Goal: Task Accomplishment & Management: Use online tool/utility

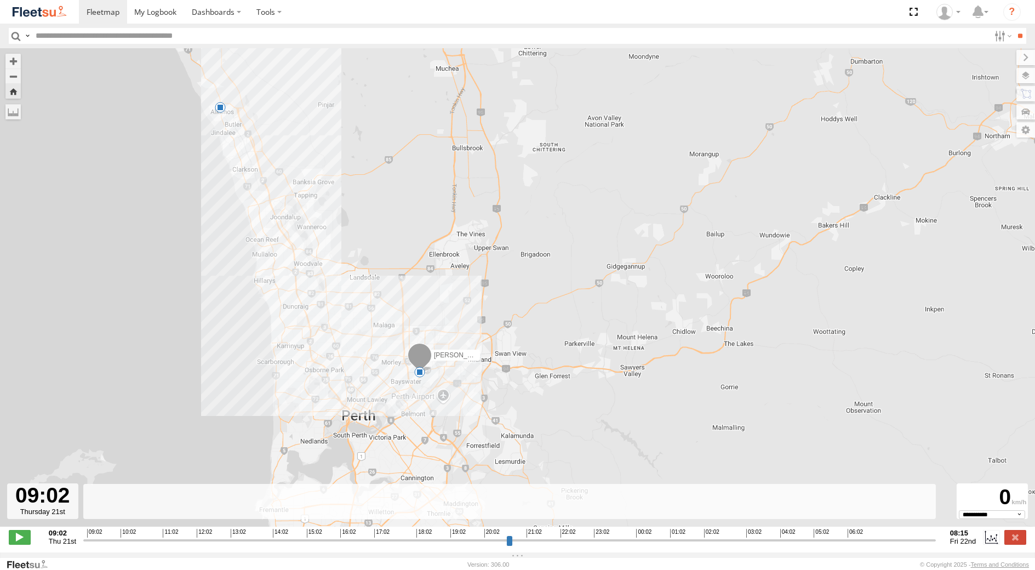
select select "**********"
click at [1018, 541] on label at bounding box center [1015, 537] width 22 height 14
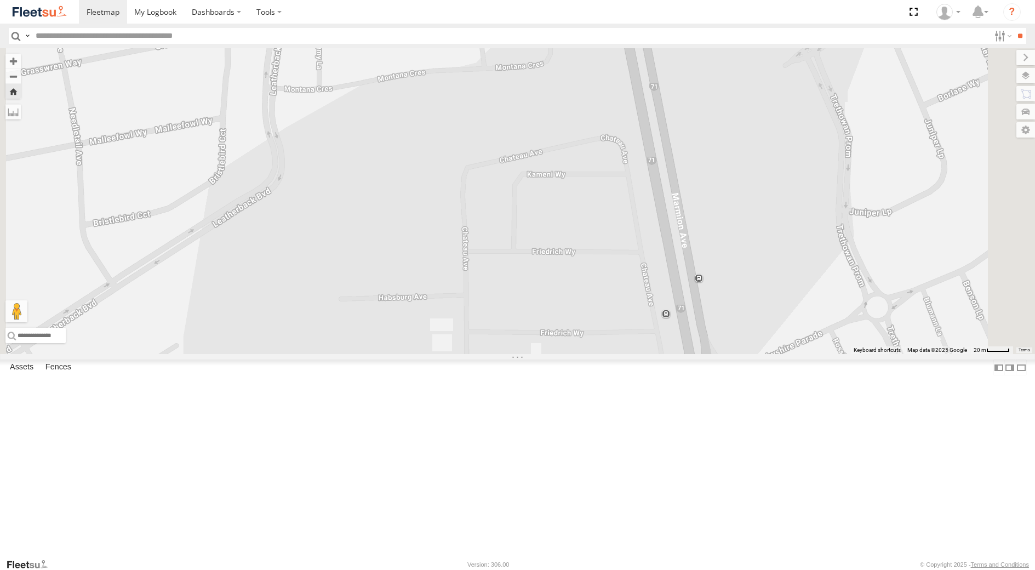
click at [0, 0] on div "Dispatch" at bounding box center [0, 0] width 0 height 0
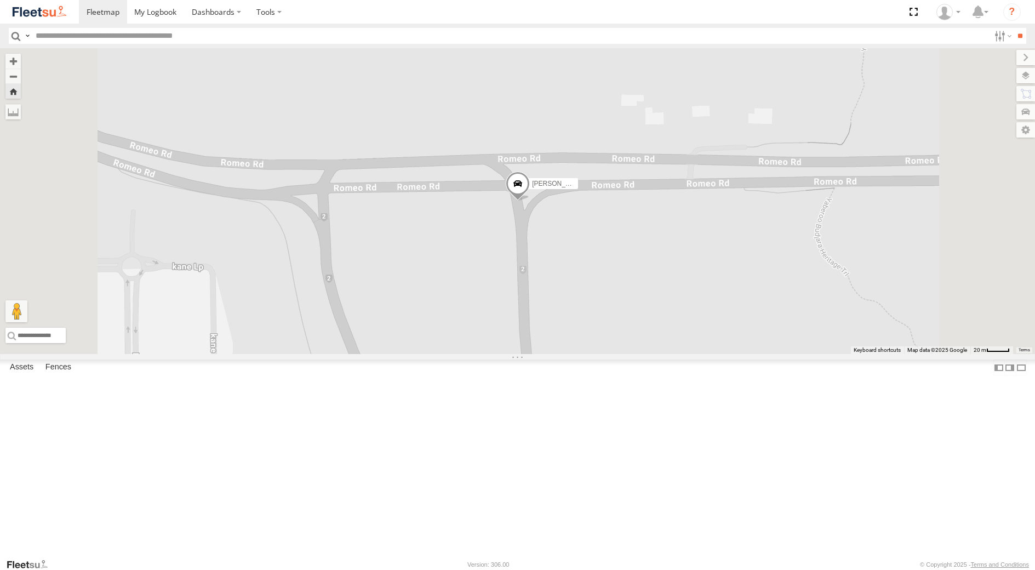
click at [0, 0] on div "[PERSON_NAME] - 1EVQ862 Dispatch" at bounding box center [0, 0] width 0 height 0
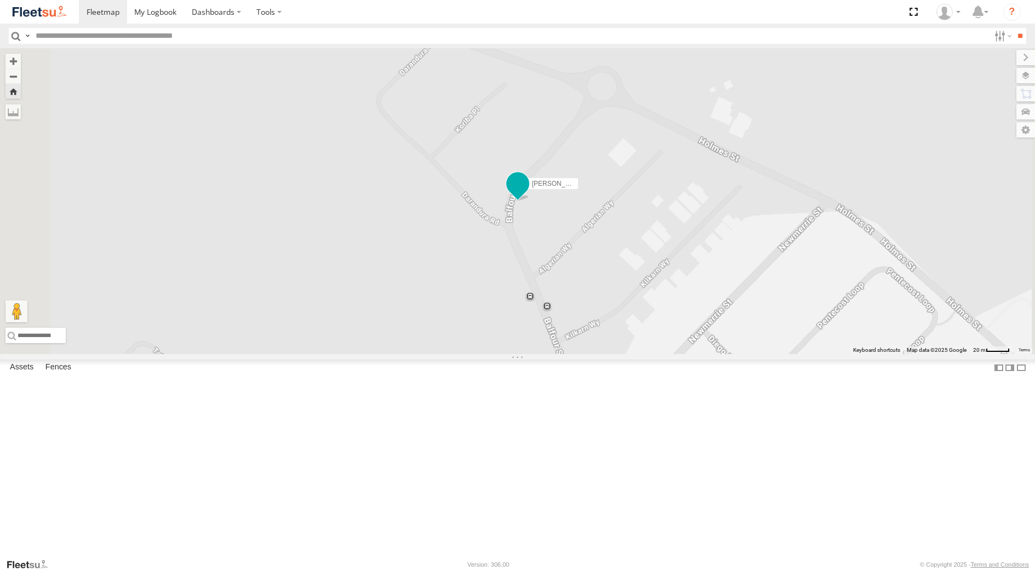
click at [527, 193] on span at bounding box center [517, 184] width 20 height 20
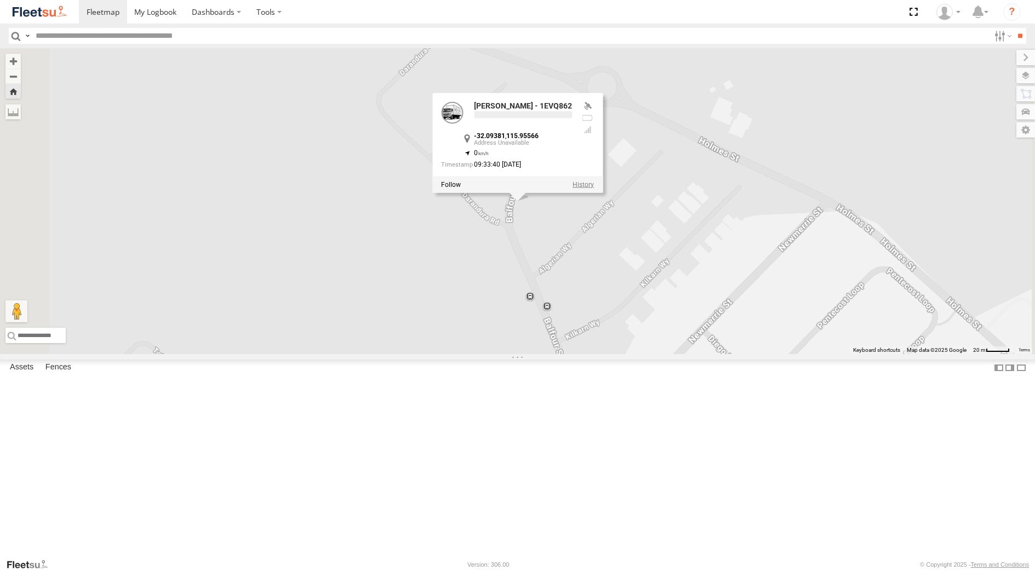
click at [594, 188] on label at bounding box center [582, 185] width 21 height 8
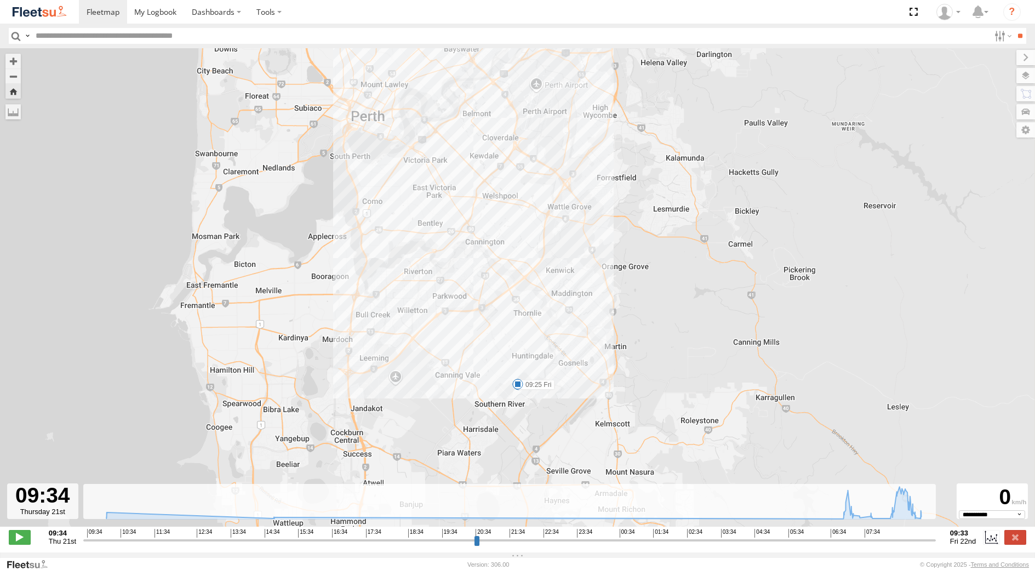
drag, startPoint x: 566, startPoint y: 340, endPoint x: 505, endPoint y: 197, distance: 155.9
click at [509, 206] on div "[PERSON_NAME] - 1EVQ862 10:03 Thu 14:52 Thu 07:28 Fri 07:40 Fri 08:01 Fri 09:11…" at bounding box center [517, 293] width 1035 height 490
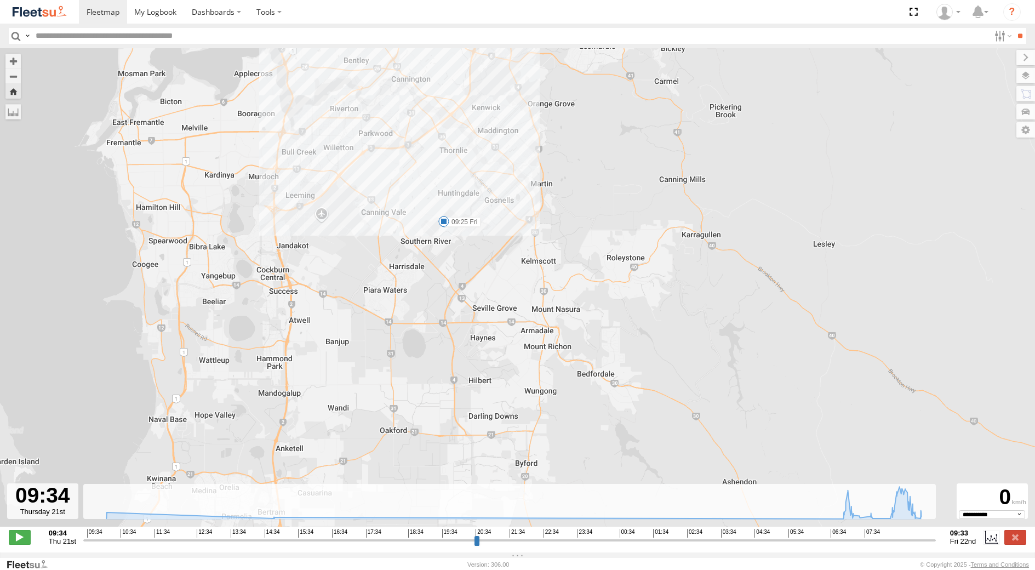
click at [444, 225] on span at bounding box center [443, 221] width 11 height 11
click at [492, 257] on div "[PERSON_NAME] - 1EVQ862 10:03 Thu 14:52 Thu 07:28 Fri 07:40 Fri 08:01 Fri 09:11…" at bounding box center [517, 293] width 1035 height 490
drag, startPoint x: 515, startPoint y: 253, endPoint x: 645, endPoint y: 515, distance: 292.0
click at [641, 512] on div "To navigate the map with touch gestures double-tap and hold your finger on the …" at bounding box center [517, 300] width 1035 height 504
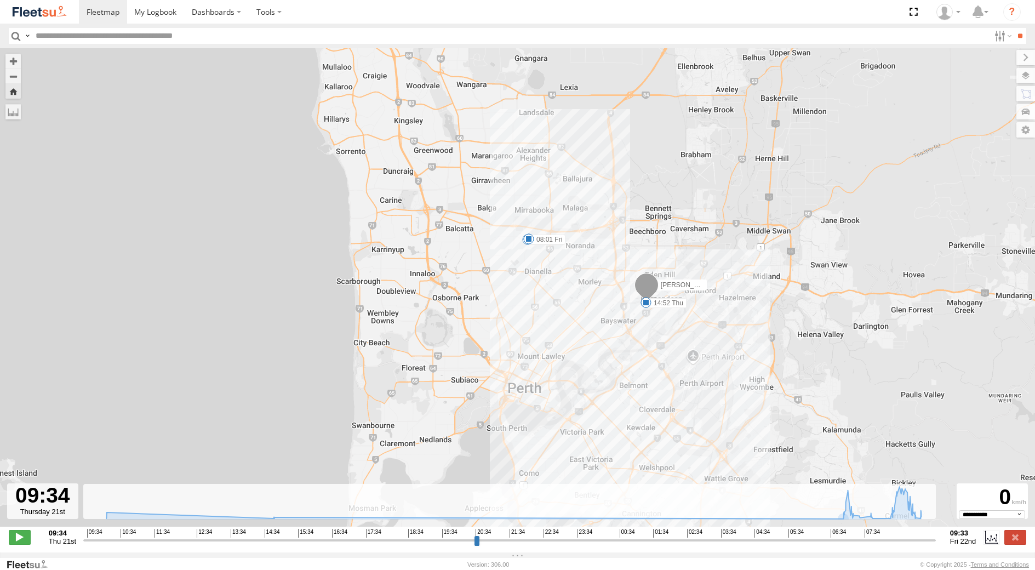
click at [532, 242] on span at bounding box center [528, 238] width 11 height 11
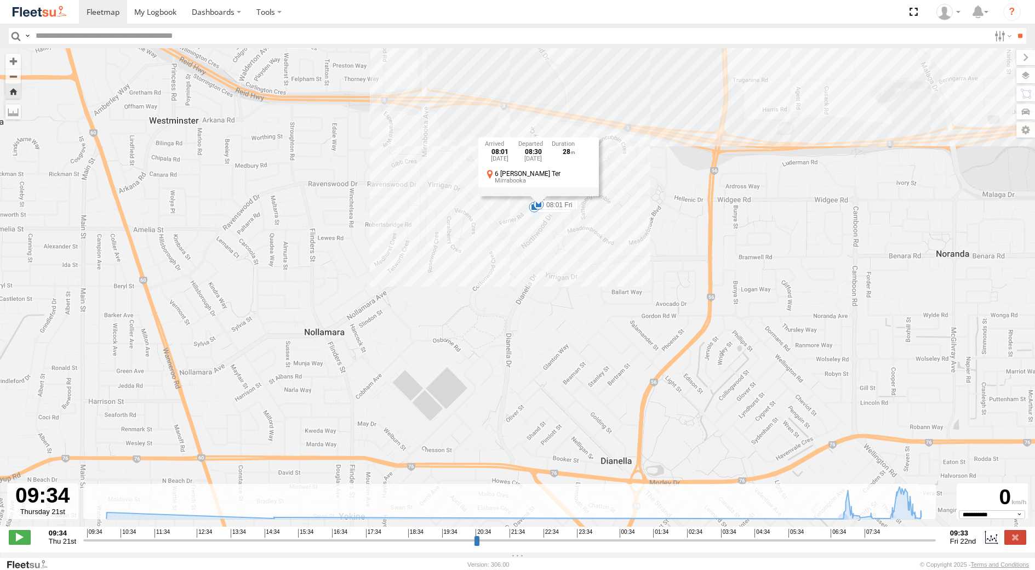
drag, startPoint x: 560, startPoint y: 165, endPoint x: 543, endPoint y: 256, distance: 92.5
click at [543, 256] on div "[PERSON_NAME] - 1EVQ862 10:03 Thu 14:52 Thu 07:28 Fri 07:40 Fri 08:01 Fri 09:11…" at bounding box center [517, 293] width 1035 height 490
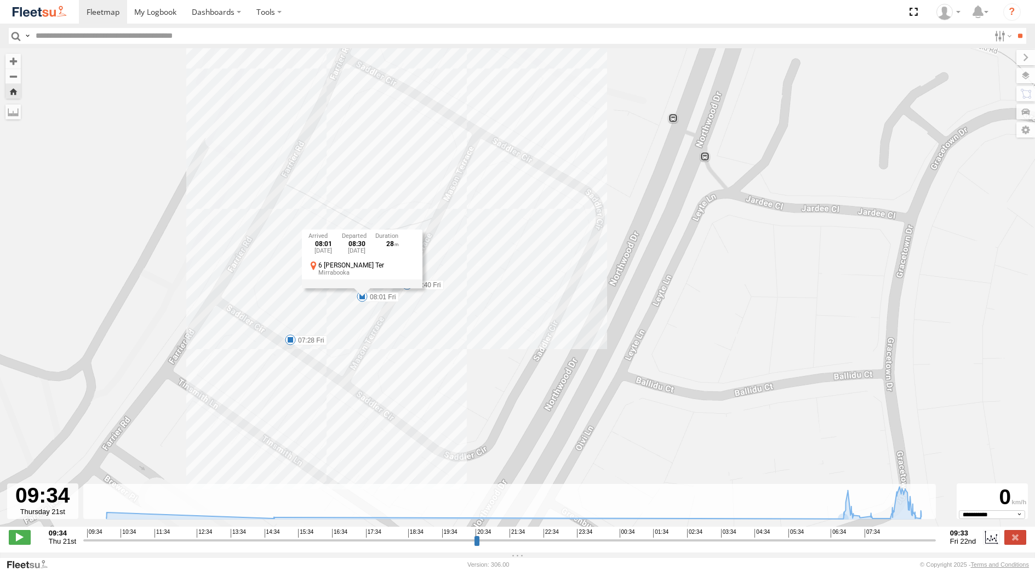
click at [421, 308] on div "[PERSON_NAME] - 1EVQ862 10:03 Thu 14:52 Thu 07:28 Fri 07:40 Fri 08:01 Fri 09:11…" at bounding box center [517, 293] width 1035 height 490
click at [409, 284] on span at bounding box center [406, 284] width 11 height 11
click at [439, 317] on div "[PERSON_NAME] - 1EVQ862 10:03 Thu 14:52 Thu 07:28 Fri 07:40 Fri 08:01 Fri 09:11…" at bounding box center [517, 293] width 1035 height 490
click at [363, 301] on span at bounding box center [362, 296] width 11 height 11
click at [414, 348] on div "[PERSON_NAME] - 1EVQ862 10:03 Thu 14:52 Thu 07:28 Fri 07:40 Fri 08:01 Fri 09:11…" at bounding box center [517, 293] width 1035 height 490
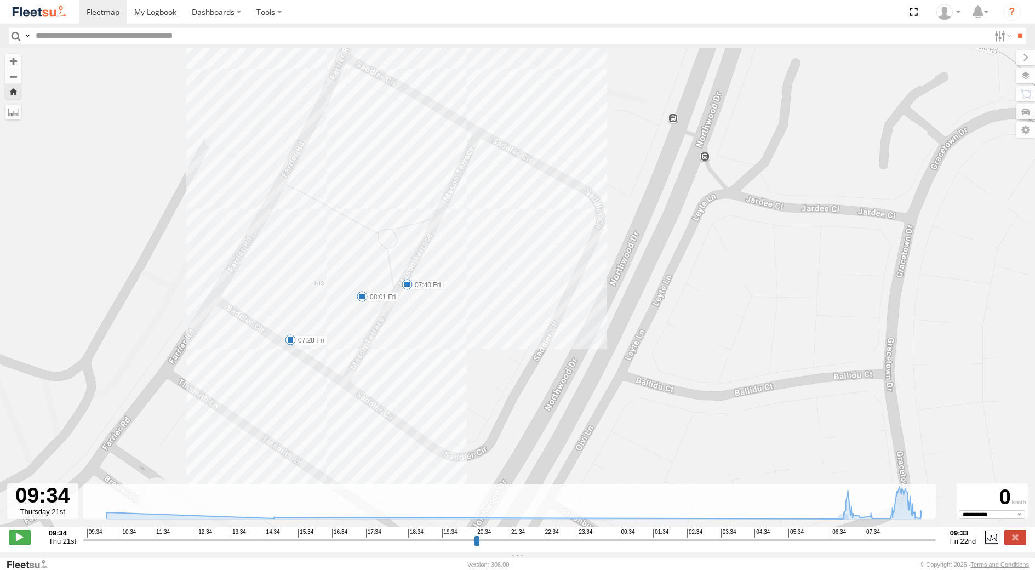
click at [292, 345] on span at bounding box center [290, 339] width 11 height 11
click at [401, 353] on div "[PERSON_NAME] - 1EVQ862 10:03 Thu 14:52 Thu 07:28 Fri 07:40 Fri 08:01 Fri 09:11…" at bounding box center [517, 293] width 1035 height 490
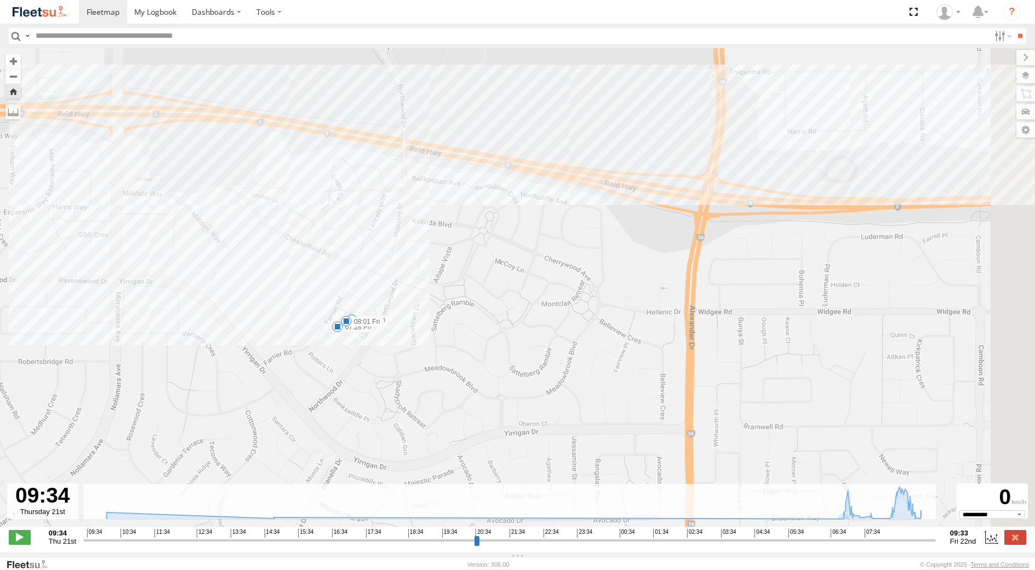
drag, startPoint x: 608, startPoint y: 360, endPoint x: 421, endPoint y: 332, distance: 189.4
click at [458, 332] on div "[PERSON_NAME] - 1EVQ862 10:03 Thu 14:52 Thu 07:28 Fri 07:40 Fri 08:01 Fri 09:11…" at bounding box center [517, 293] width 1035 height 490
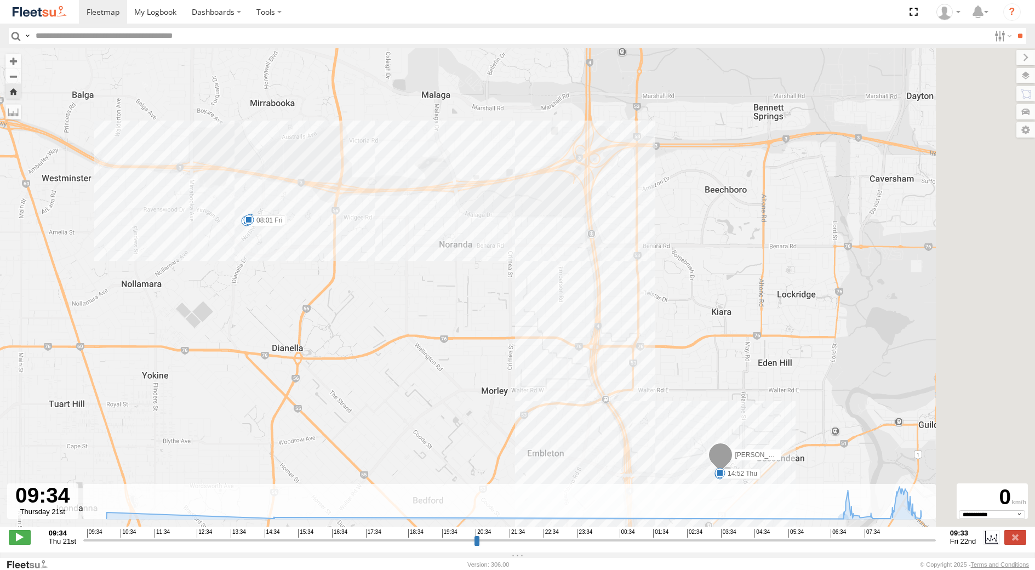
drag, startPoint x: 604, startPoint y: 356, endPoint x: 426, endPoint y: 229, distance: 218.8
click at [447, 250] on div "[PERSON_NAME] - 1EVQ862 10:03 Thu 14:52 Thu 07:28 Fri 07:40 Fri 08:01 Fri 09:11…" at bounding box center [517, 293] width 1035 height 490
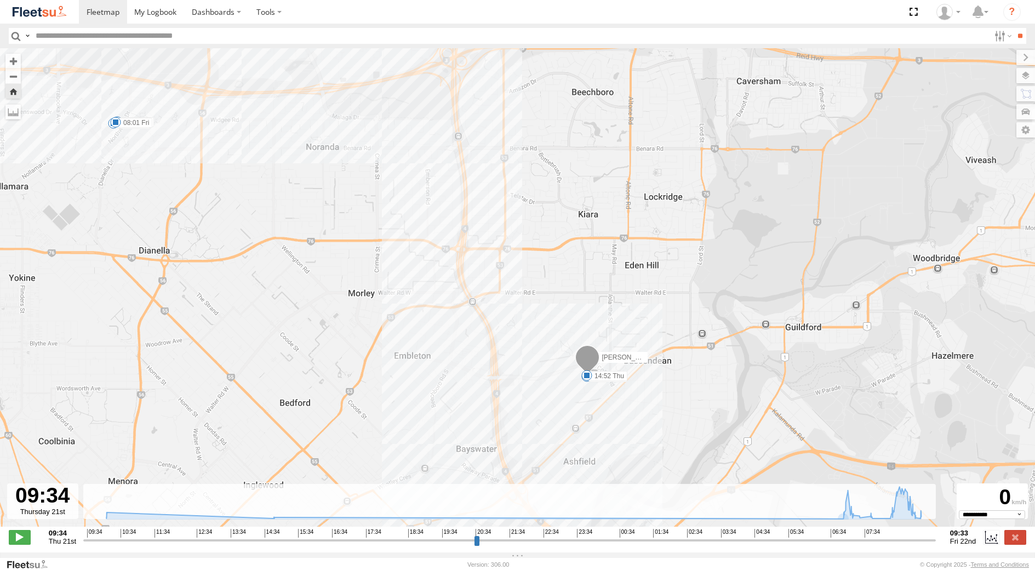
drag, startPoint x: 484, startPoint y: 399, endPoint x: 408, endPoint y: 221, distance: 193.8
click at [420, 259] on div "[PERSON_NAME] - 1EVQ862 10:03 Thu 14:52 Thu 07:28 Fri 07:40 Fri 08:01 Fri 09:11…" at bounding box center [517, 293] width 1035 height 490
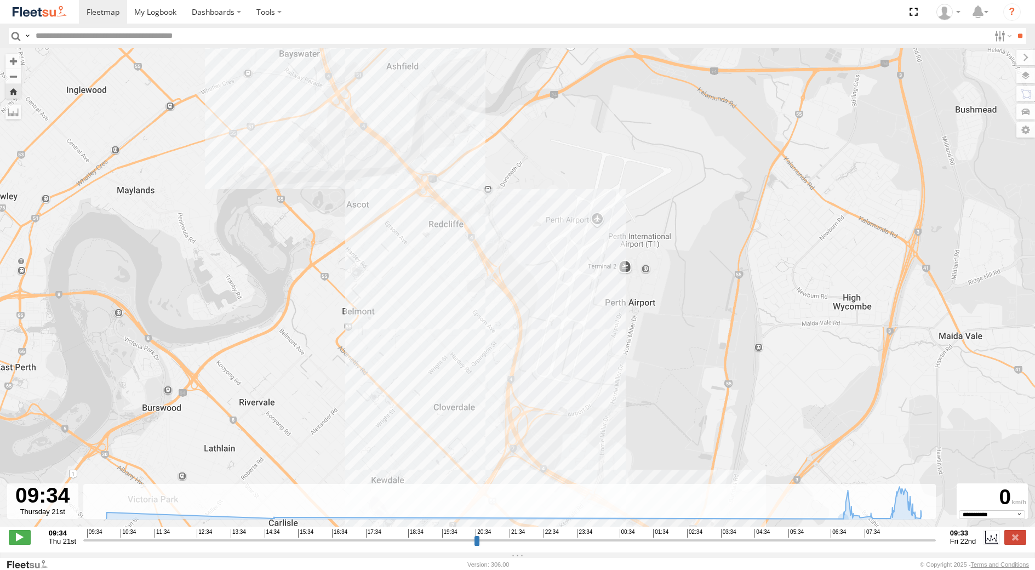
drag, startPoint x: 466, startPoint y: 392, endPoint x: 392, endPoint y: 229, distance: 178.4
click at [403, 255] on div "[PERSON_NAME] - 1EVQ862 10:03 Thu 14:52 Thu 07:28 Fri 07:40 Fri 08:01 Fri 09:11…" at bounding box center [517, 293] width 1035 height 490
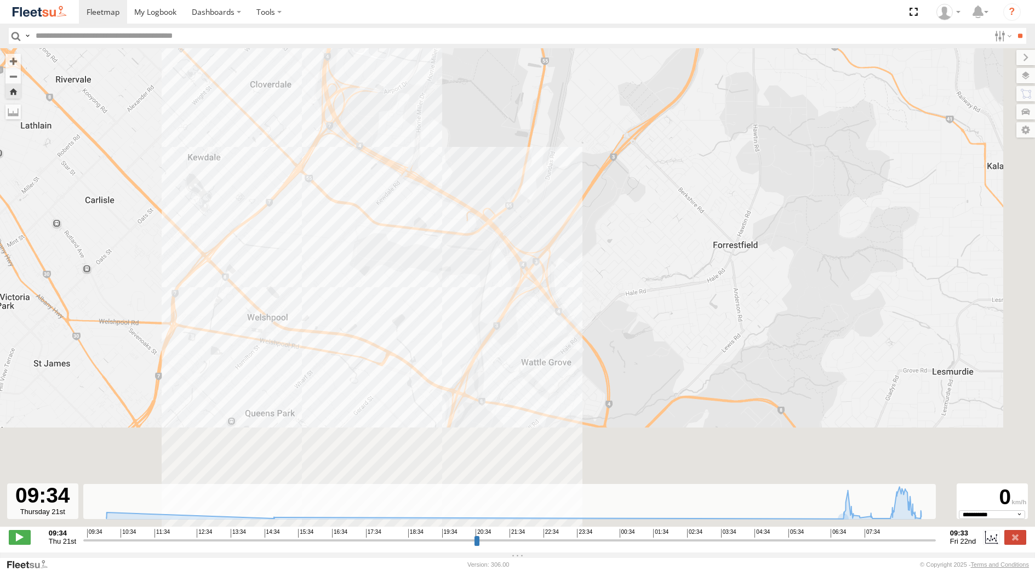
drag, startPoint x: 498, startPoint y: 379, endPoint x: 382, endPoint y: 200, distance: 213.0
click at [403, 236] on div "[PERSON_NAME] - 1EVQ862 10:03 Thu 14:52 Thu 07:28 Fri 07:40 Fri 08:01 Fri 09:11…" at bounding box center [517, 293] width 1035 height 490
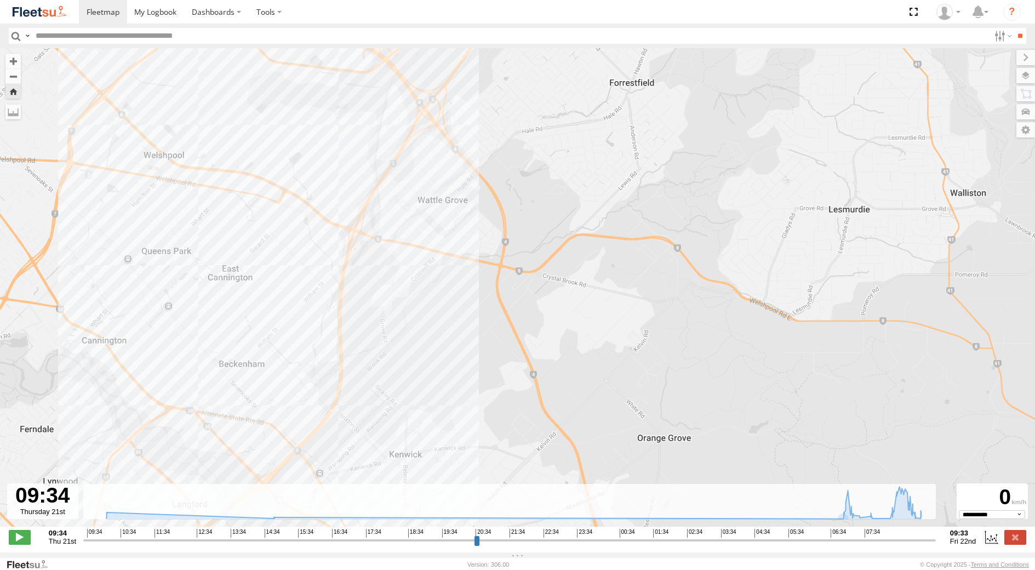
drag, startPoint x: 408, startPoint y: 401, endPoint x: 453, endPoint y: 255, distance: 153.1
click at [453, 255] on div "[PERSON_NAME] - 1EVQ862 10:03 Thu 14:52 Thu 07:28 Fri 07:40 Fri 08:01 Fri 09:11…" at bounding box center [517, 293] width 1035 height 490
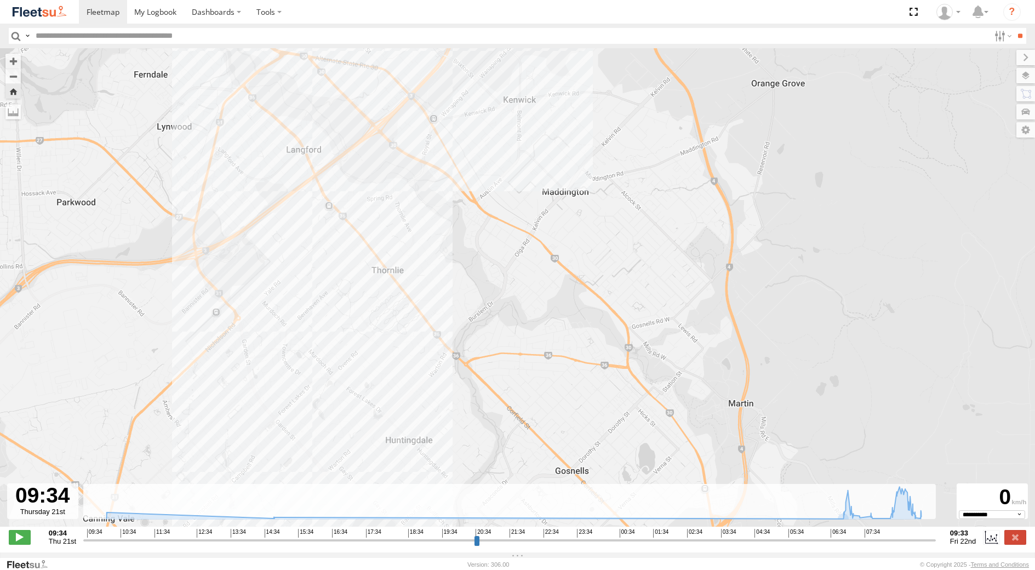
drag, startPoint x: 338, startPoint y: 333, endPoint x: 323, endPoint y: 197, distance: 137.3
click at [323, 207] on div "[PERSON_NAME] - 1EVQ862 10:03 Thu 14:52 Thu 07:28 Fri 07:40 Fri 08:01 Fri 09:11…" at bounding box center [517, 293] width 1035 height 490
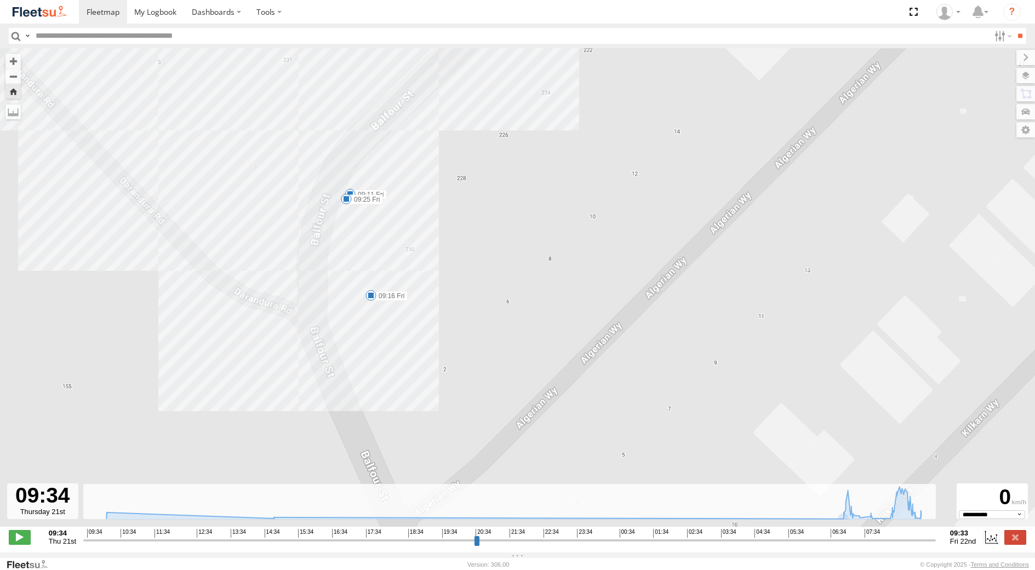
click at [373, 299] on span at bounding box center [370, 295] width 11 height 11
click at [391, 328] on div "[PERSON_NAME] - 1EVQ862 10:03 Thu 14:52 Thu 07:28 Fri 07:40 Fri 08:01 Fri 09:11…" at bounding box center [517, 293] width 1035 height 490
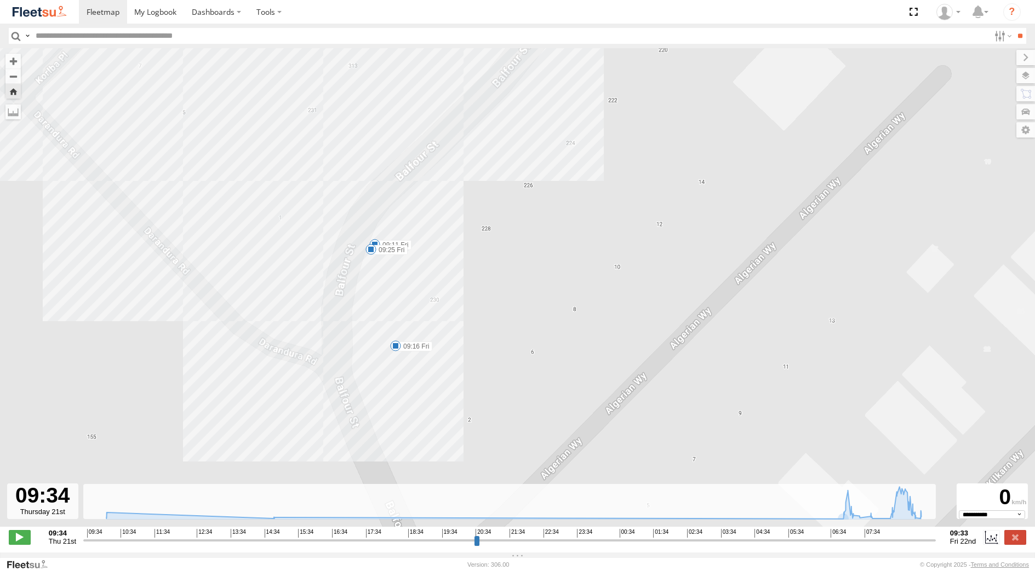
click at [377, 245] on span at bounding box center [374, 244] width 11 height 11
click at [370, 236] on div "09:11 [DATE] 09:17 [DATE] 5 [STREET_ADDRESS]" at bounding box center [374, 206] width 121 height 59
click at [431, 308] on div "[PERSON_NAME] - 1EVQ862 10:03 Thu 14:52 Thu 07:28 Fri 07:40 Fri 08:01 Fri 09:11…" at bounding box center [517, 293] width 1035 height 490
click at [1020, 544] on label at bounding box center [1015, 537] width 22 height 14
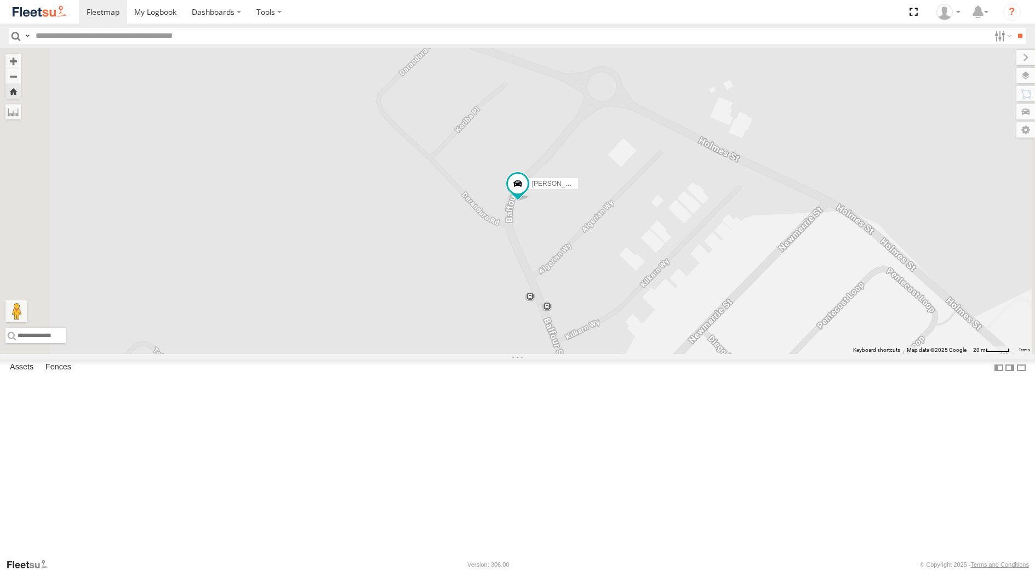
scroll to position [274, 0]
click at [0, 0] on div "[PERSON_NAME] - 1GOI926 - 0475 377 301" at bounding box center [0, 0] width 0 height 0
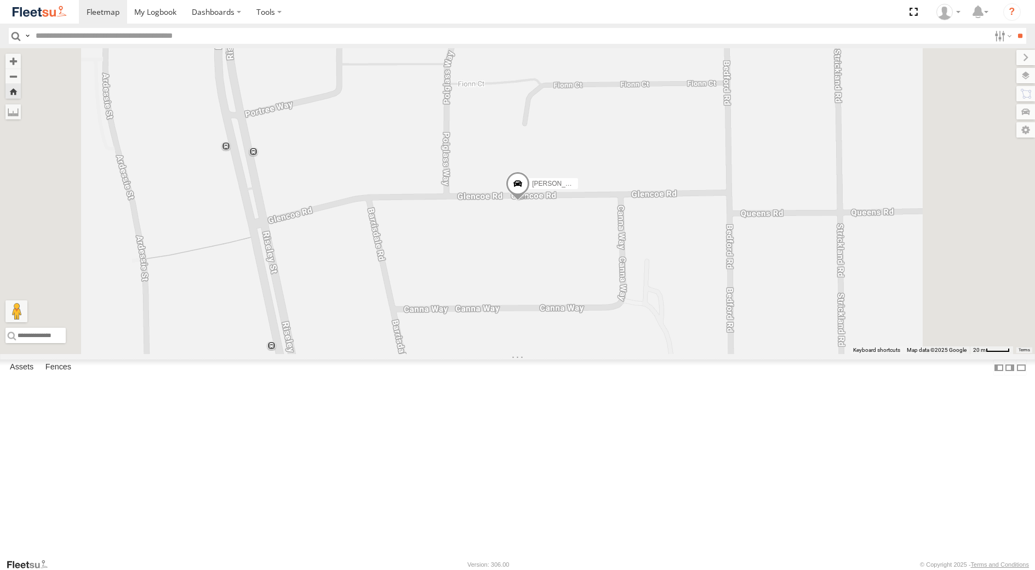
click at [530, 201] on span at bounding box center [518, 186] width 24 height 30
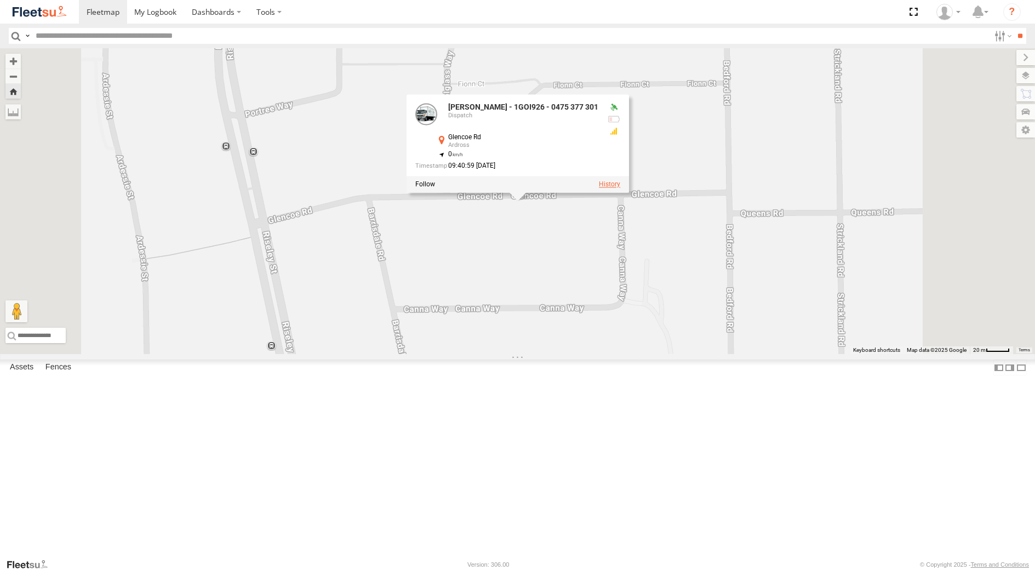
click at [620, 188] on label at bounding box center [609, 185] width 21 height 8
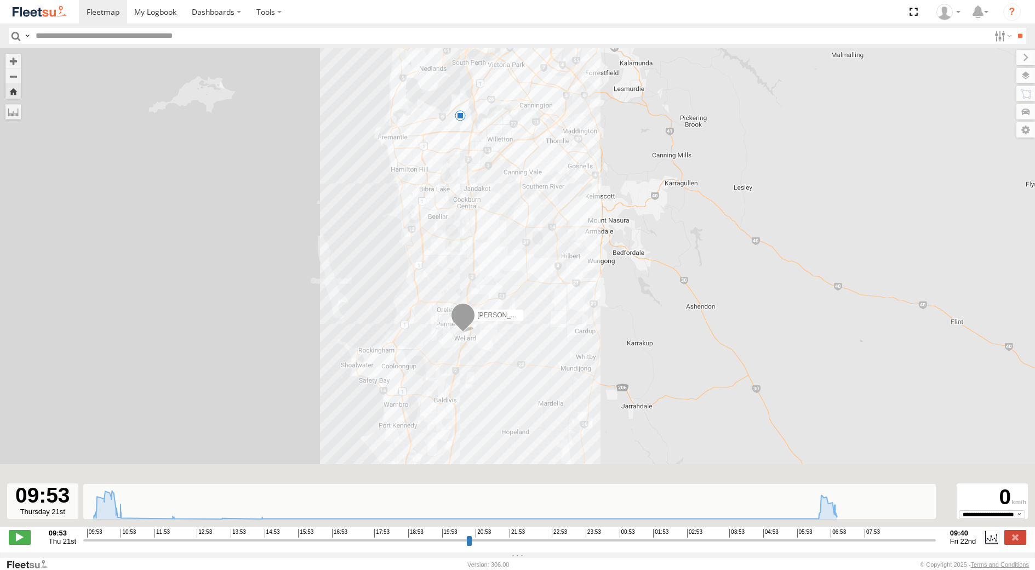
drag, startPoint x: 491, startPoint y: 423, endPoint x: 492, endPoint y: 288, distance: 135.3
click at [492, 289] on div "[PERSON_NAME] - 1GOI926 - 0475 377 301 10:42 Thu 10:46 Thu 07:10 Fri" at bounding box center [517, 293] width 1035 height 490
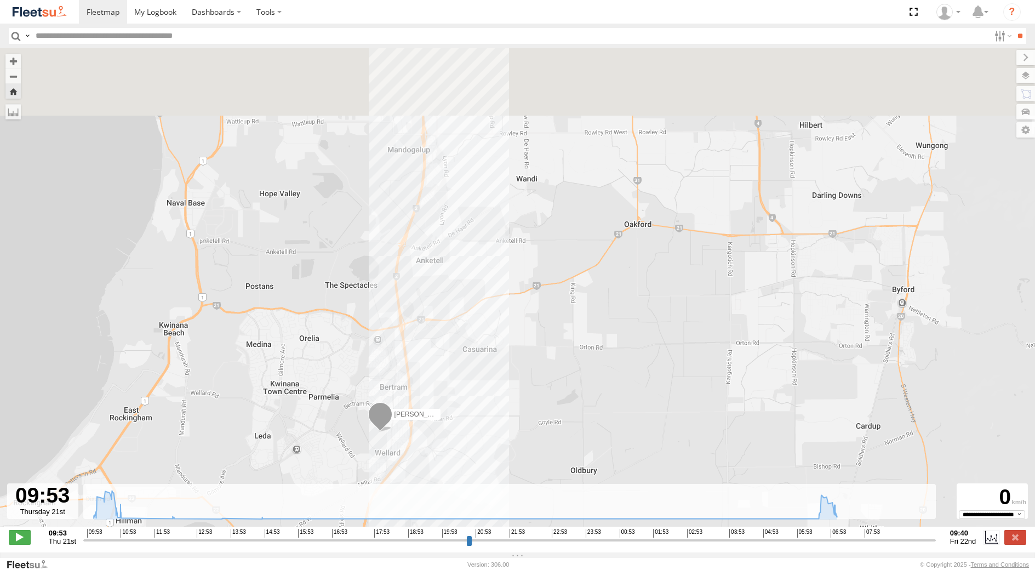
drag, startPoint x: 417, startPoint y: 207, endPoint x: 416, endPoint y: 347, distance: 140.2
click at [416, 341] on div "[PERSON_NAME] - 1GOI926 - 0475 377 301 10:42 Thu 10:46 Thu 07:10 Fri" at bounding box center [517, 293] width 1035 height 490
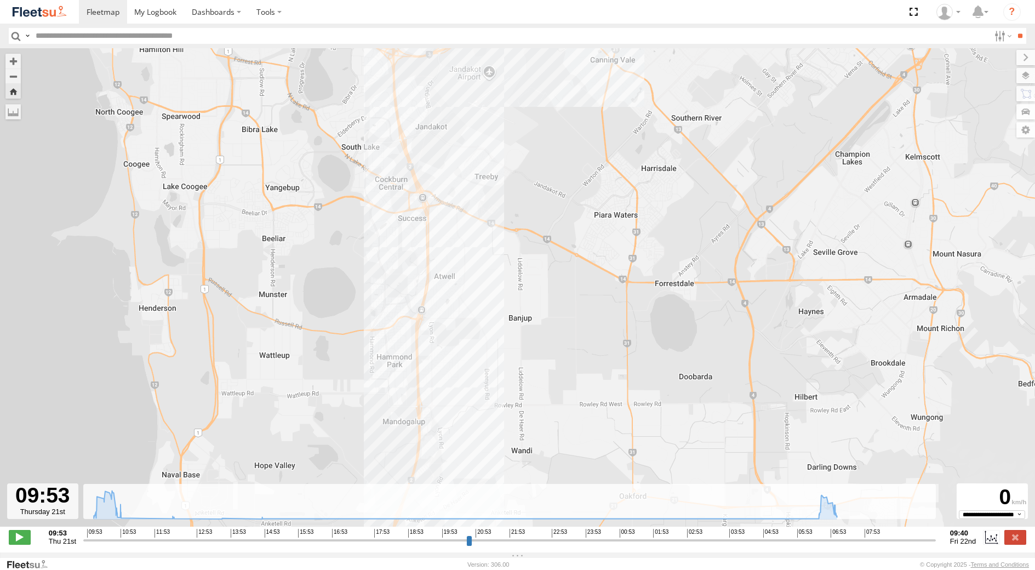
drag, startPoint x: 413, startPoint y: 211, endPoint x: 413, endPoint y: 424, distance: 212.5
click at [413, 422] on div "[PERSON_NAME] - 1GOI926 - 0475 377 301 10:42 Thu 10:46 Thu 07:10 Fri" at bounding box center [517, 293] width 1035 height 490
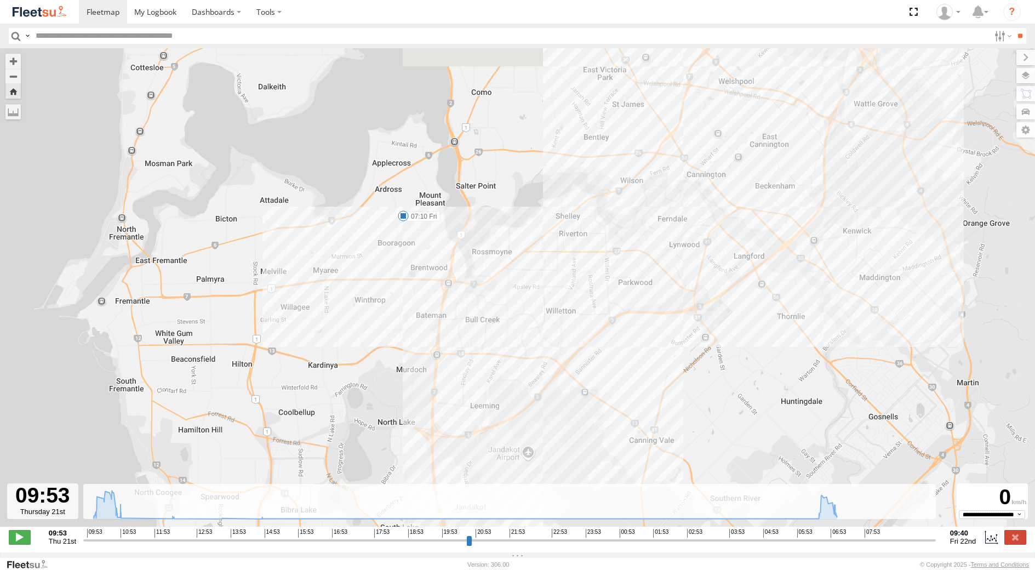
drag, startPoint x: 393, startPoint y: 209, endPoint x: 433, endPoint y: 385, distance: 180.2
click at [433, 385] on div "[PERSON_NAME] - 1GOI926 - 0475 377 301 10:42 Thu 10:46 Thu 07:10 Fri" at bounding box center [517, 293] width 1035 height 490
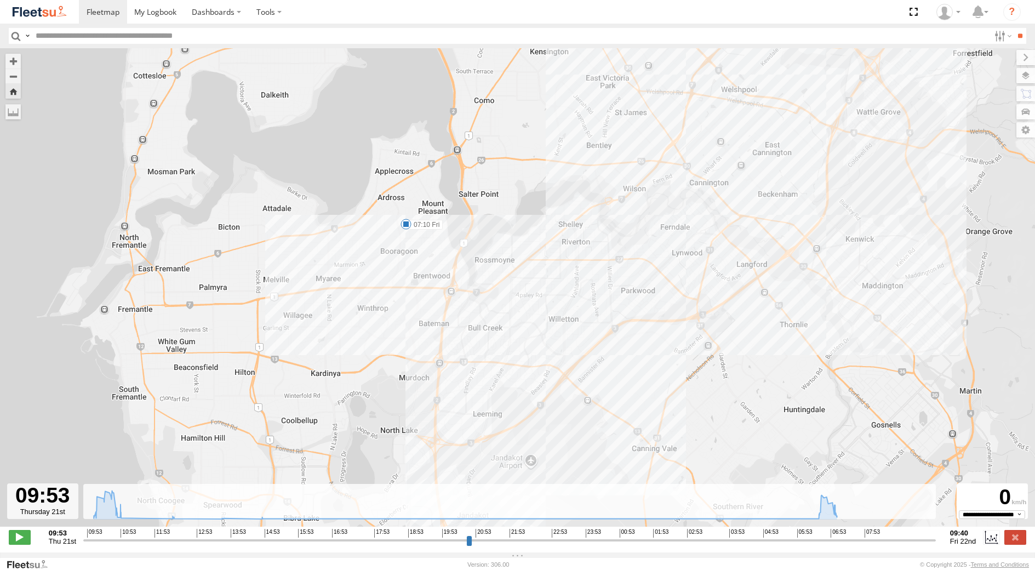
click at [405, 227] on span at bounding box center [405, 224] width 11 height 11
click at [1015, 542] on label at bounding box center [1015, 537] width 22 height 14
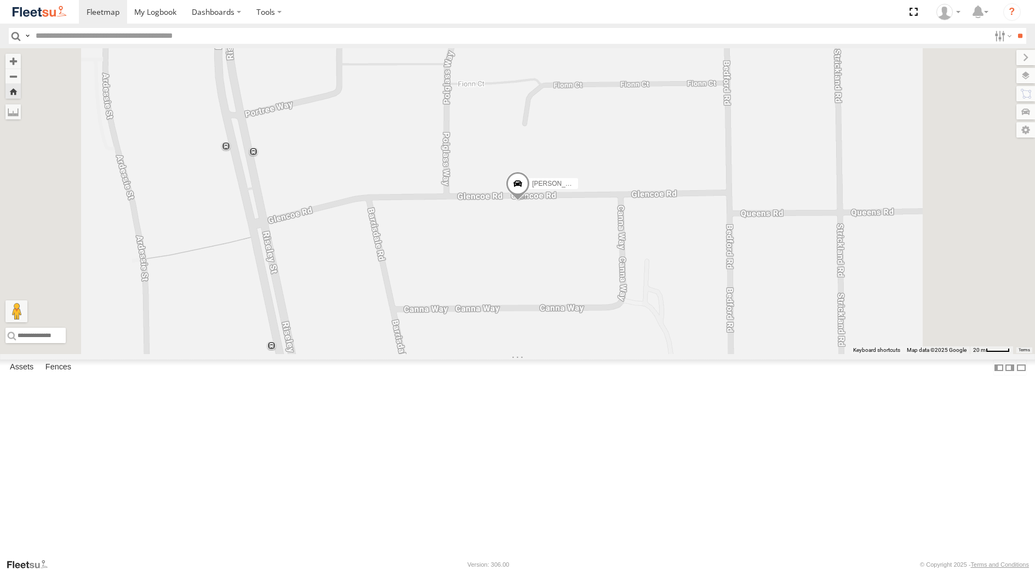
scroll to position [0, 0]
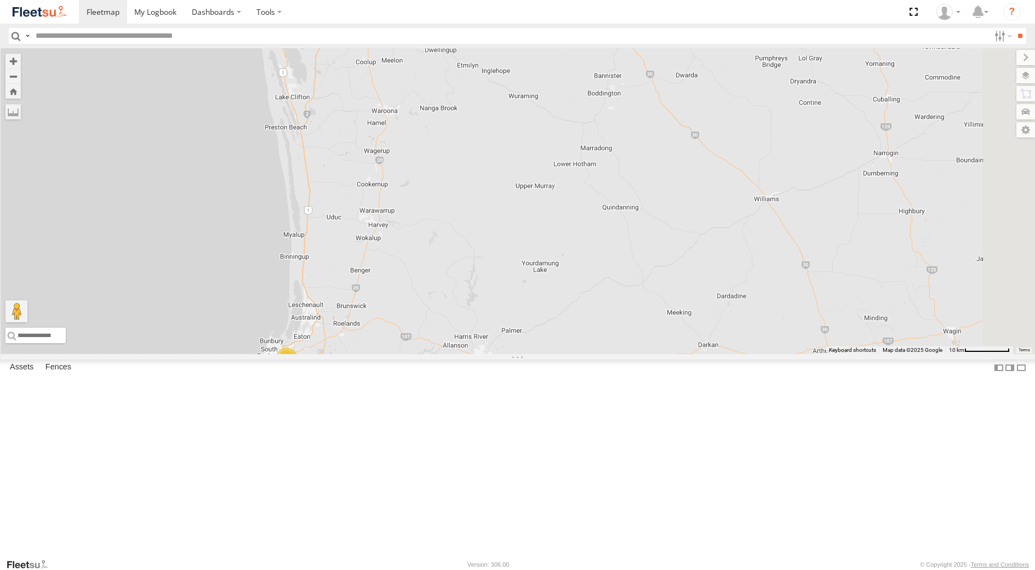
click at [0, 0] on div "Dispatch" at bounding box center [0, 0] width 0 height 0
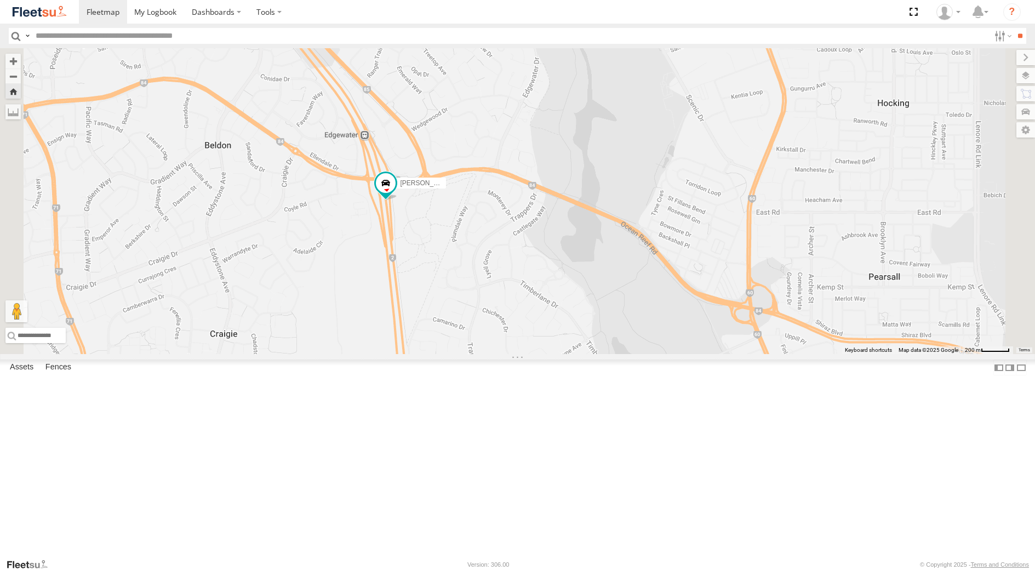
click at [0, 0] on div "Dispatch" at bounding box center [0, 0] width 0 height 0
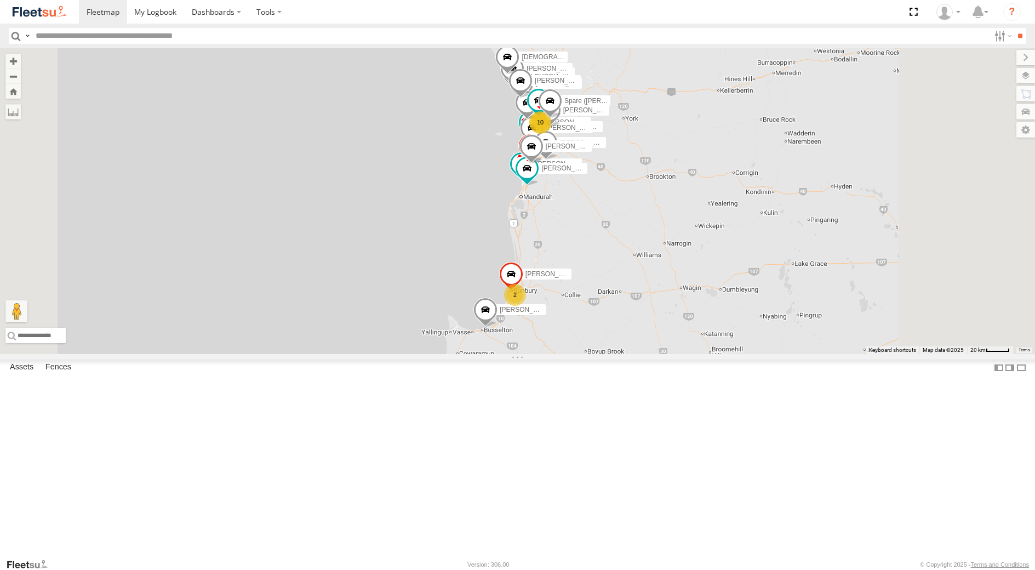
click at [0, 0] on div "Dispatch" at bounding box center [0, 0] width 0 height 0
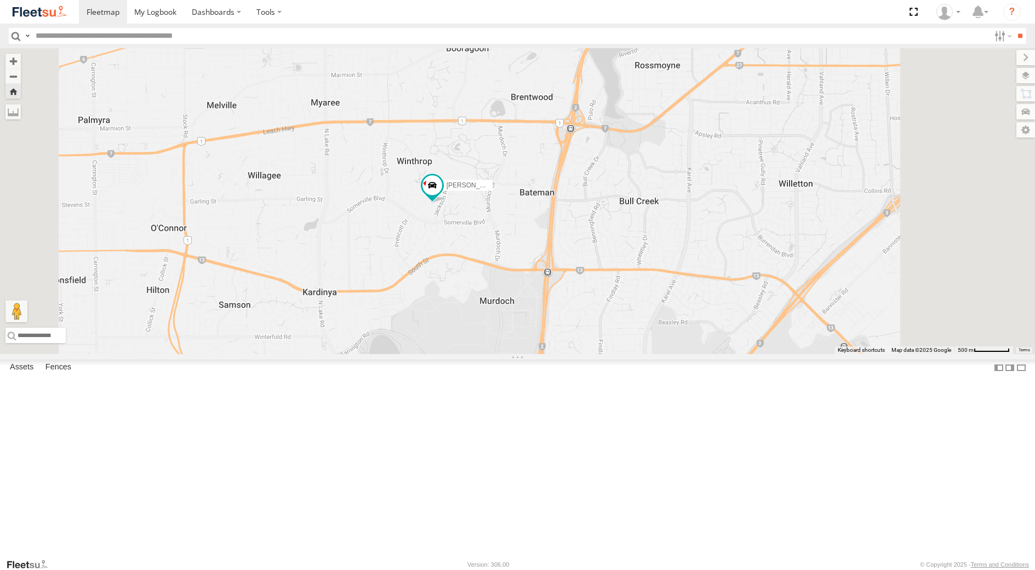
click at [0, 0] on div "[PERSON_NAME] - 1IJS864 Dispatch" at bounding box center [0, 0] width 0 height 0
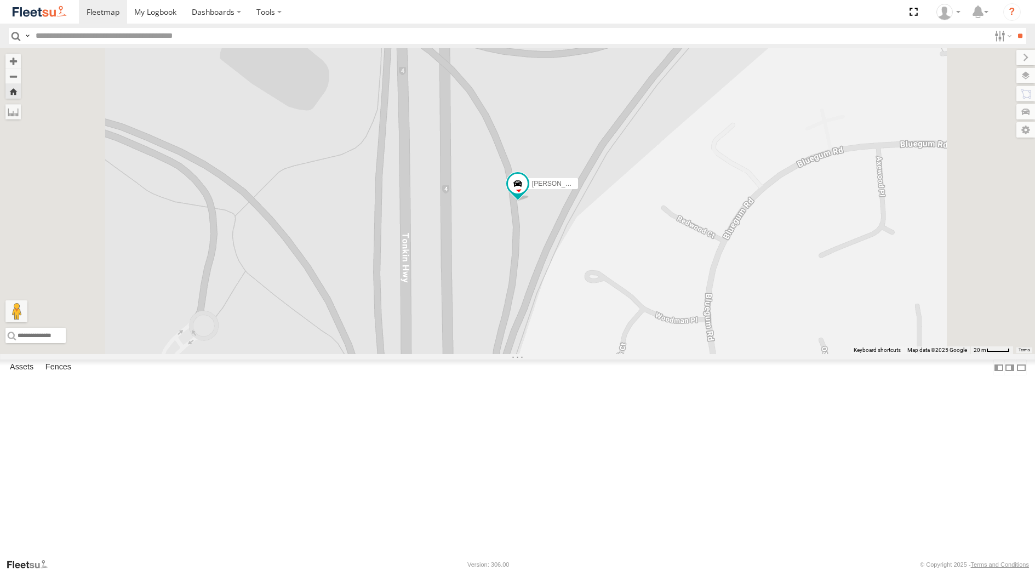
click at [0, 0] on div "[PERSON_NAME] - 1EVQ862" at bounding box center [0, 0] width 0 height 0
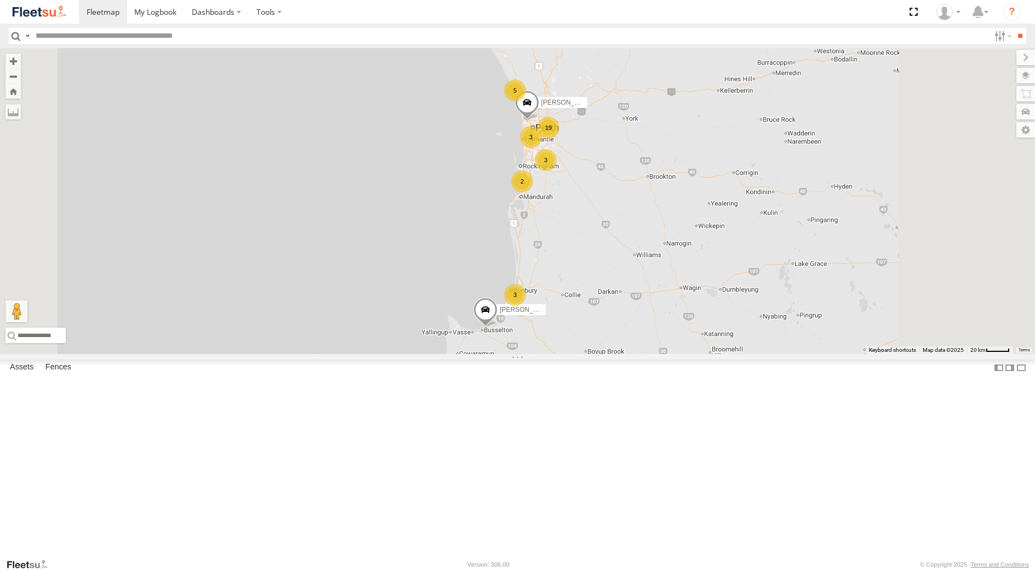
click at [0, 0] on div "[PERSON_NAME] - 1EVQ862" at bounding box center [0, 0] width 0 height 0
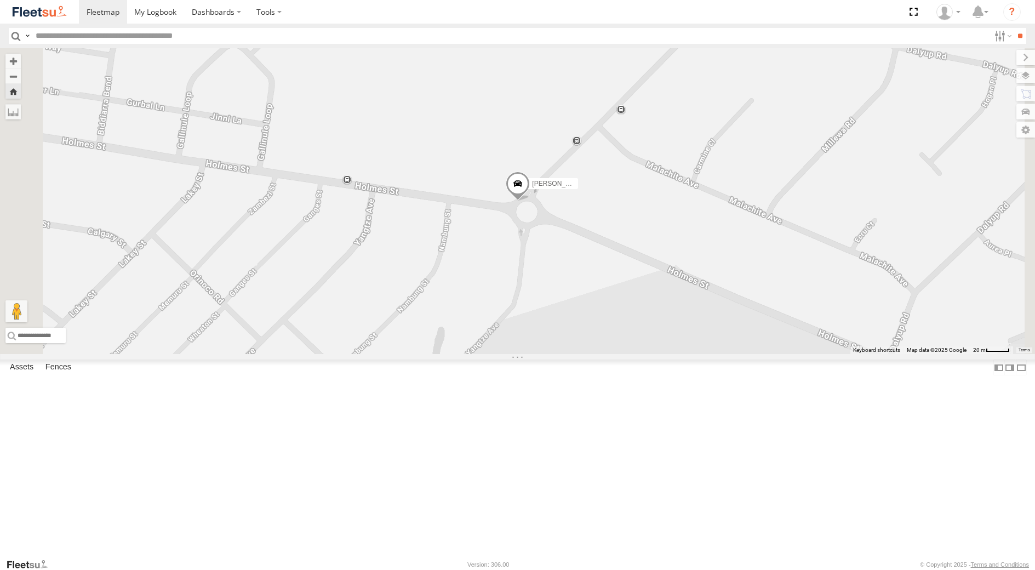
click at [0, 0] on div "Dispatch" at bounding box center [0, 0] width 0 height 0
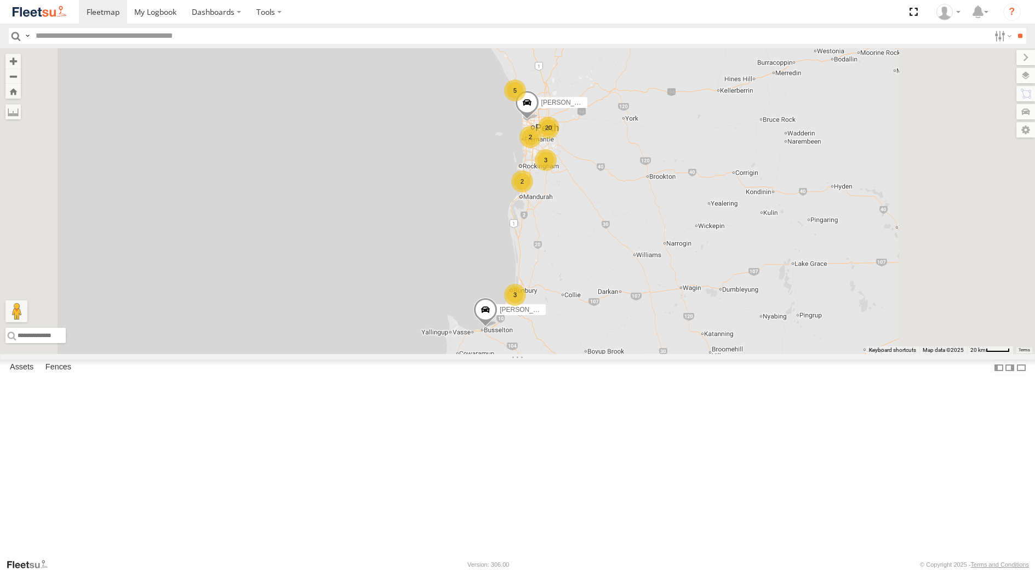
click at [0, 0] on div "Dispatch" at bounding box center [0, 0] width 0 height 0
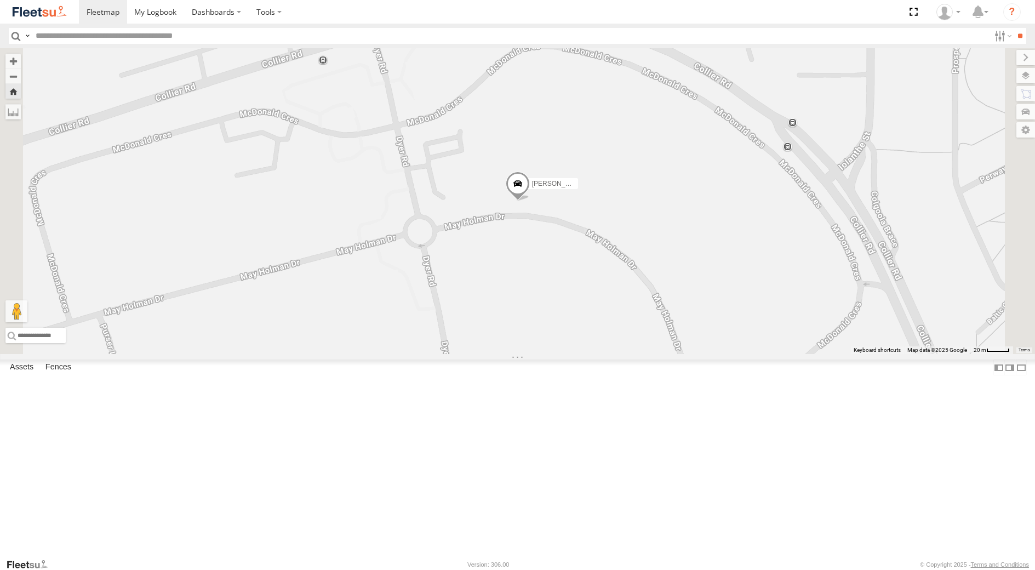
click at [529, 201] on span at bounding box center [517, 186] width 24 height 30
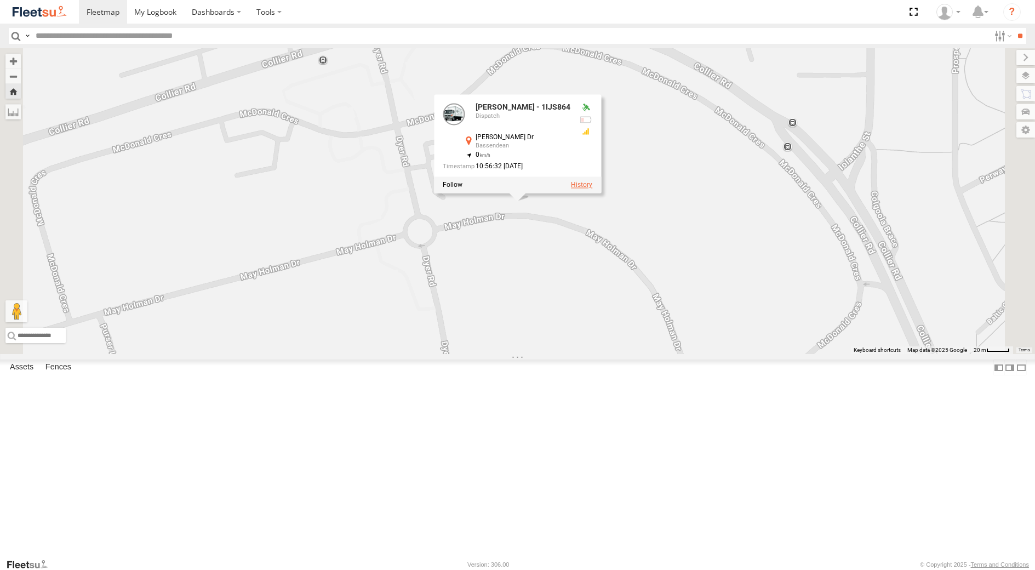
click at [592, 188] on label at bounding box center [581, 185] width 21 height 8
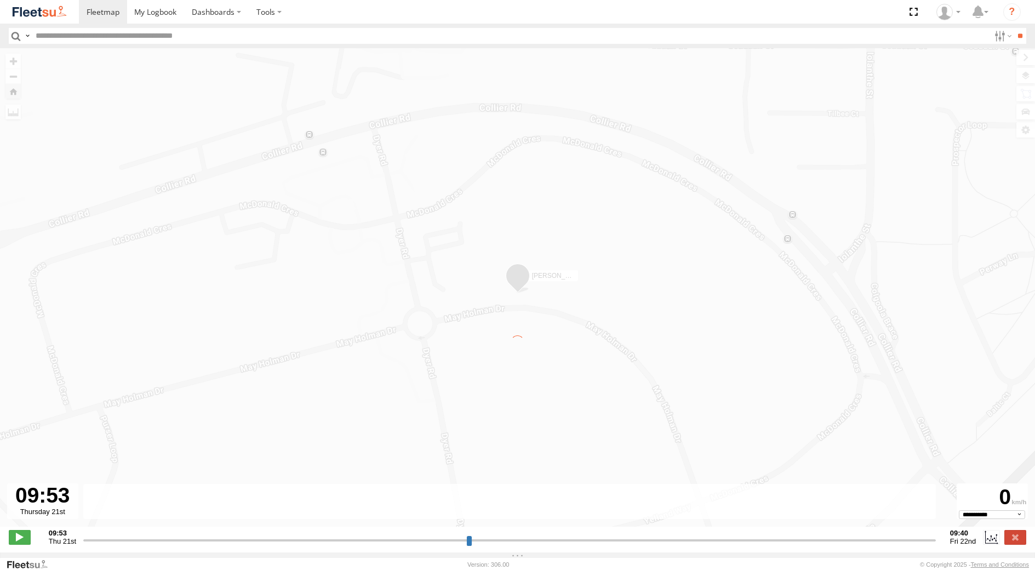
type input "**********"
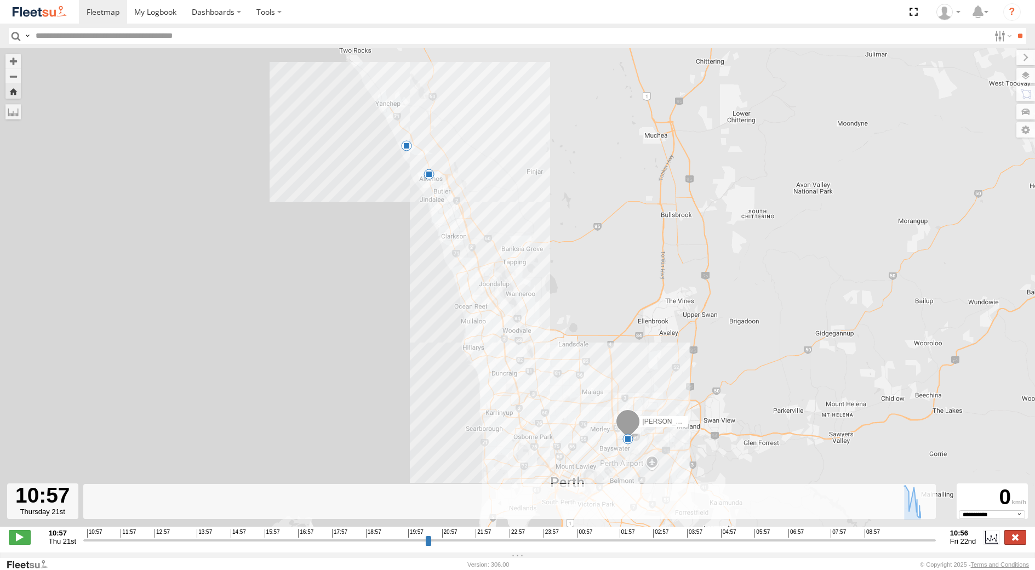
click at [1011, 543] on label at bounding box center [1015, 537] width 22 height 14
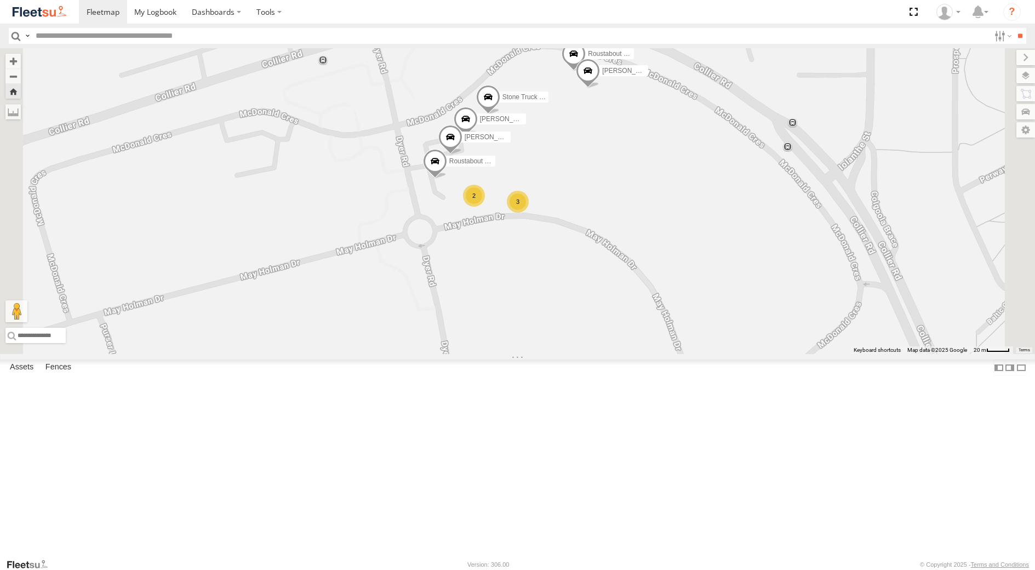
click at [0, 0] on div "[PERSON_NAME] - 1EVQ862" at bounding box center [0, 0] width 0 height 0
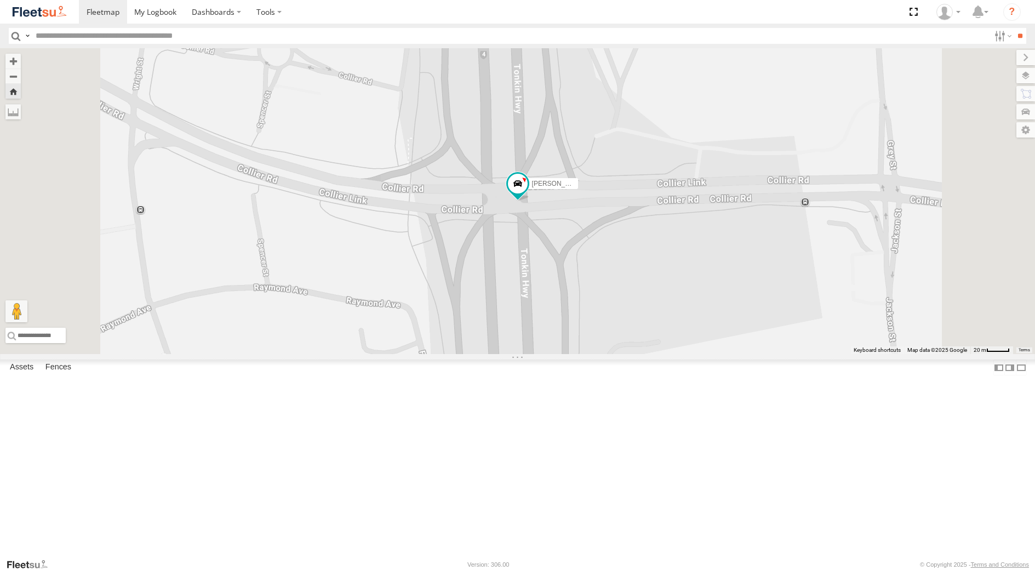
click at [0, 0] on div "[PERSON_NAME] - 1GOI926 - 0475 377 301" at bounding box center [0, 0] width 0 height 0
